Goal: Check status: Check status

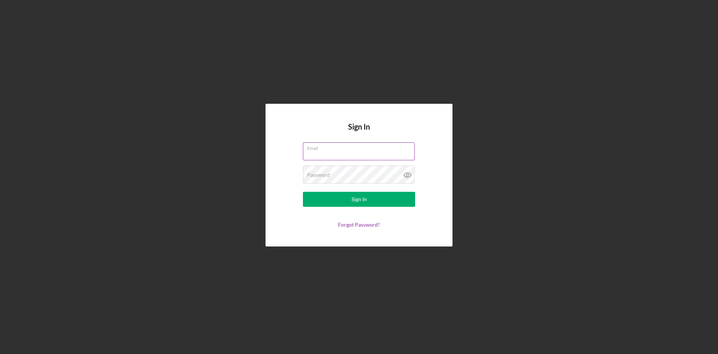
click at [357, 152] on input "Email" at bounding box center [359, 151] width 112 height 18
type input "[EMAIL_ADDRESS][DOMAIN_NAME]"
click at [356, 196] on div "Sign In" at bounding box center [359, 199] width 15 height 15
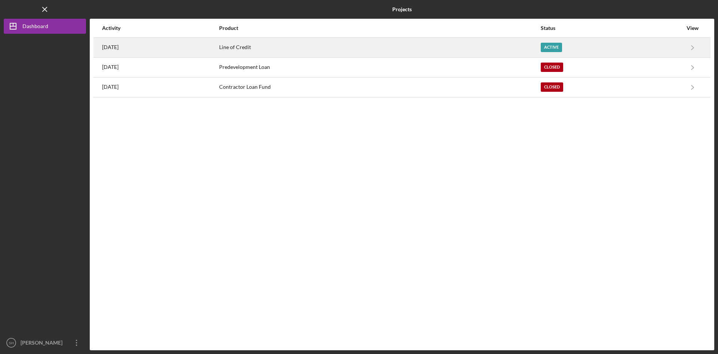
click at [127, 45] on div "[DATE]" at bounding box center [160, 47] width 116 height 19
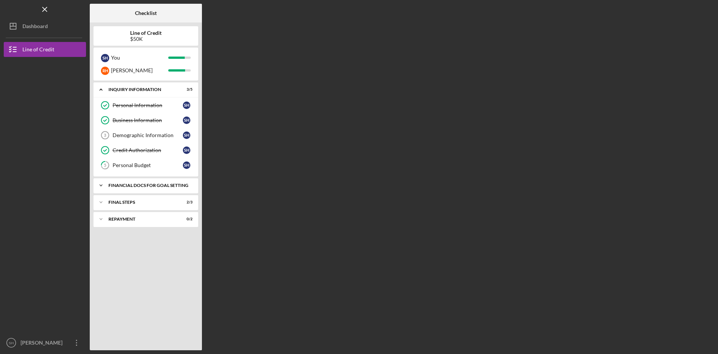
click at [161, 183] on div "Financial Docs for Goal Setting" at bounding box center [149, 185] width 80 height 4
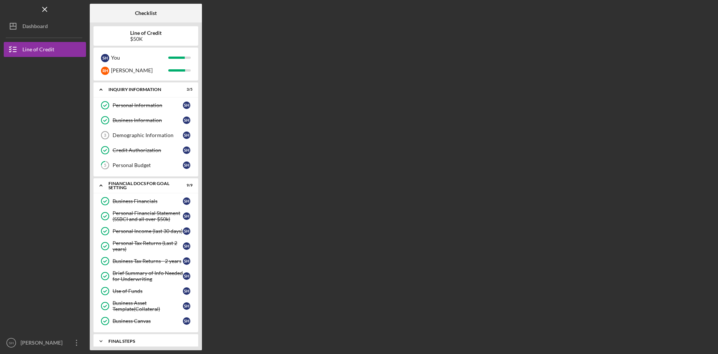
click at [134, 339] on div "FINAL STEPS" at bounding box center [149, 341] width 80 height 4
click at [116, 339] on div "FINAL STEPS" at bounding box center [149, 341] width 80 height 4
click at [36, 344] on div "[PERSON_NAME]" at bounding box center [43, 343] width 49 height 17
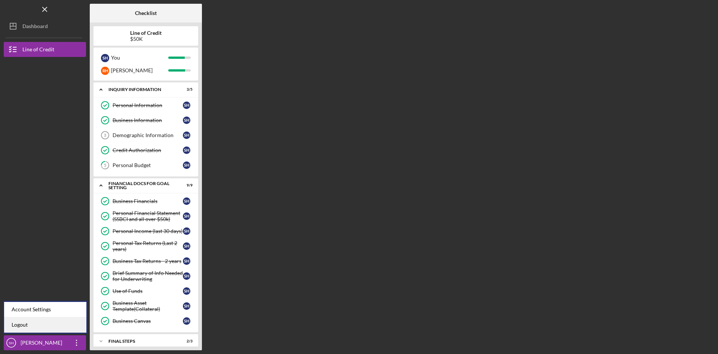
click at [15, 323] on link "Logout" at bounding box center [45, 324] width 82 height 15
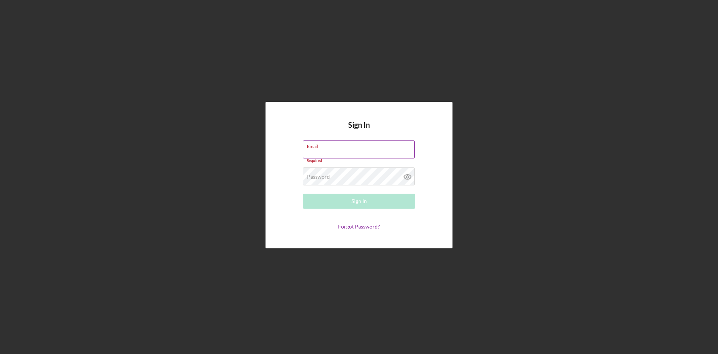
click at [335, 150] on div "Email Required" at bounding box center [359, 151] width 112 height 22
type input "[EMAIL_ADDRESS][DOMAIN_NAME]"
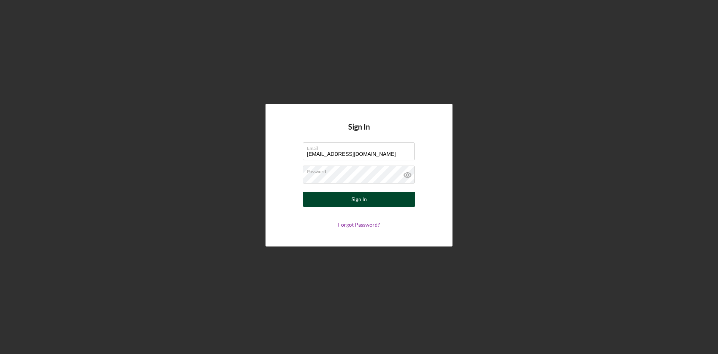
click at [349, 201] on button "Sign In" at bounding box center [359, 199] width 112 height 15
